Goal: Check status: Check status

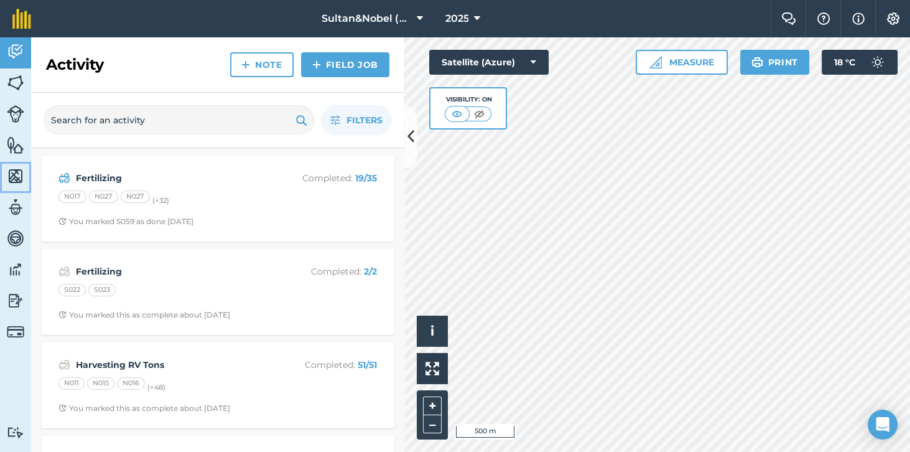
click at [11, 177] on img at bounding box center [15, 176] width 17 height 19
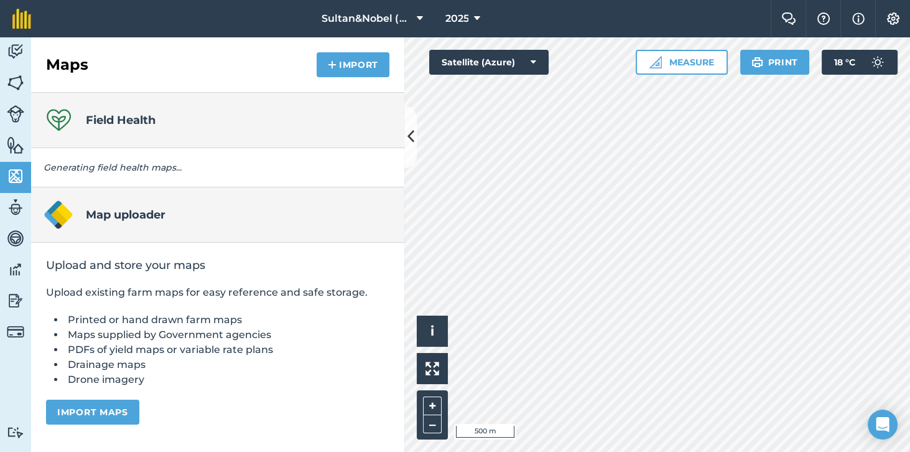
click at [123, 116] on h4 "Field Health" at bounding box center [121, 119] width 70 height 17
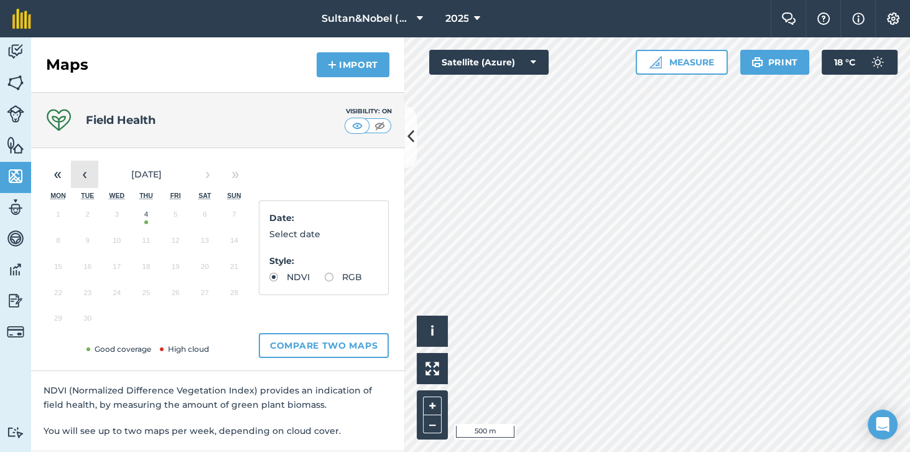
click at [85, 175] on button "‹" at bounding box center [84, 173] width 27 height 27
click at [227, 246] on button "10" at bounding box center [234, 243] width 29 height 26
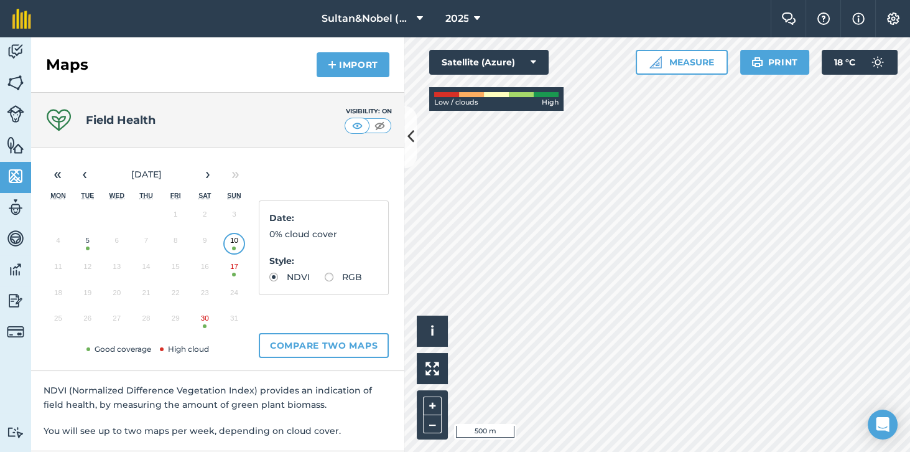
click at [234, 273] on button "17" at bounding box center [234, 269] width 29 height 26
click at [202, 327] on button "30" at bounding box center [204, 321] width 29 height 26
click at [85, 248] on button "5" at bounding box center [87, 243] width 29 height 26
click at [90, 179] on button "‹" at bounding box center [84, 173] width 27 height 27
click at [83, 184] on button "‹" at bounding box center [84, 173] width 27 height 27
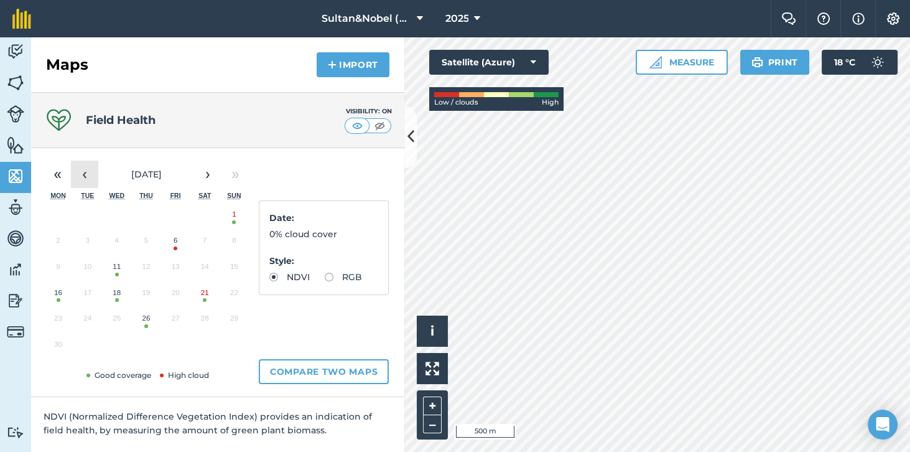
click at [85, 179] on button "‹" at bounding box center [84, 173] width 27 height 27
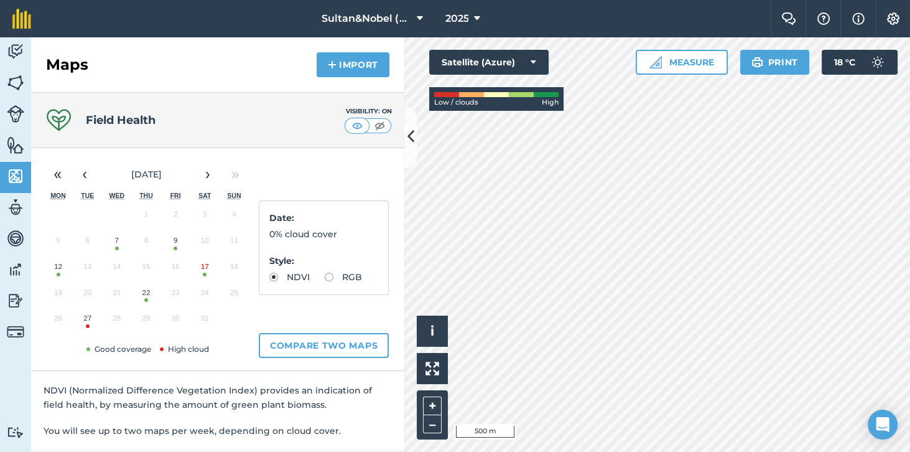
click at [90, 325] on button "27" at bounding box center [87, 321] width 29 height 26
click at [143, 296] on button "22" at bounding box center [145, 295] width 29 height 26
click at [362, 123] on img at bounding box center [358, 125] width 16 height 12
click at [140, 111] on h4 "Field Health" at bounding box center [121, 119] width 70 height 17
click at [382, 129] on img at bounding box center [380, 125] width 16 height 12
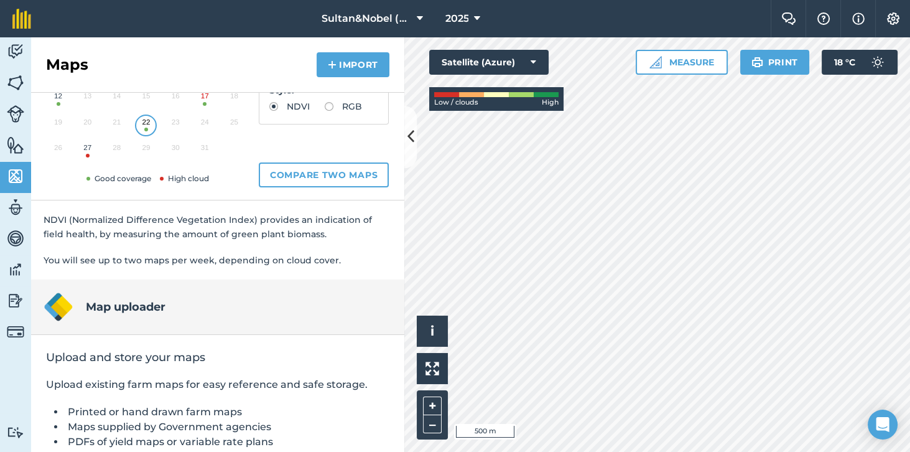
scroll to position [189, 0]
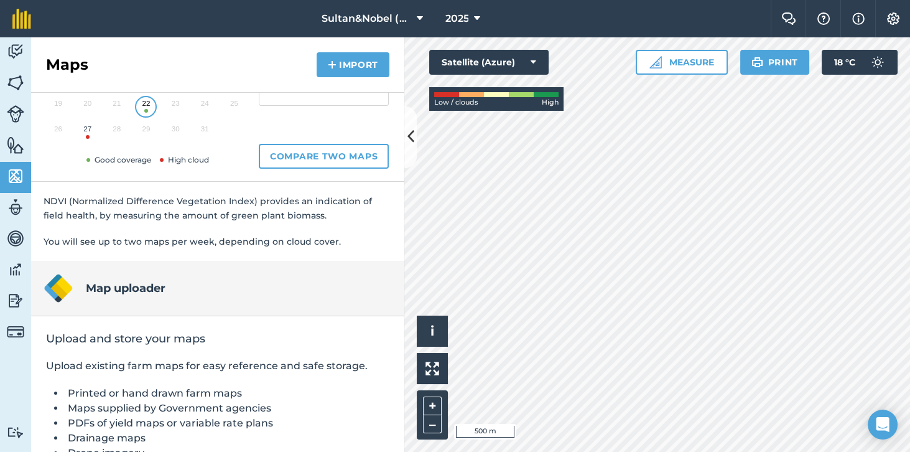
click at [401, 138] on div "« ‹ [DATE] › » Mon Tue Wed Thu Fri Sat Sun 1 2 3 4 5 6 7 8 9 10 11 12 13 14 15 …" at bounding box center [217, 70] width 373 height 223
click at [414, 140] on icon at bounding box center [410, 137] width 7 height 22
